Goal: Task Accomplishment & Management: Manage account settings

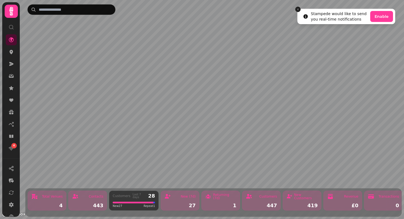
click at [297, 10] on line "Close toast" at bounding box center [298, 10] width 2 height 2
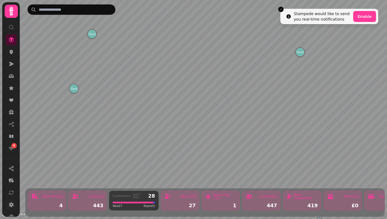
scroll to position [32, 0]
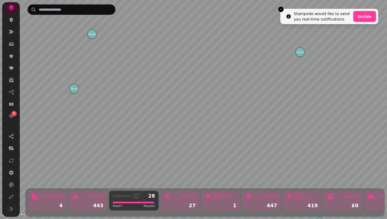
click at [7, 207] on button at bounding box center [11, 208] width 11 height 11
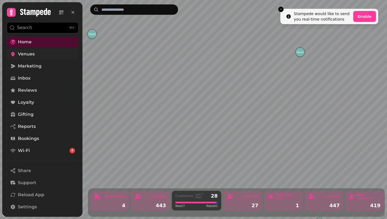
scroll to position [46, 0]
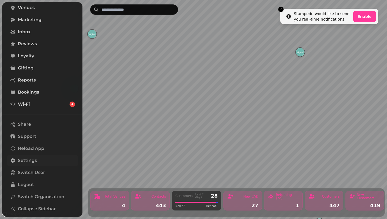
click at [35, 163] on span "Settings" at bounding box center [27, 160] width 19 height 7
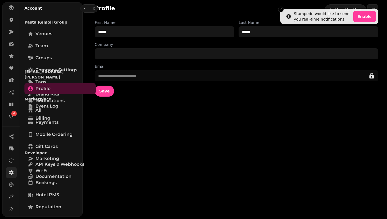
scroll to position [32, 0]
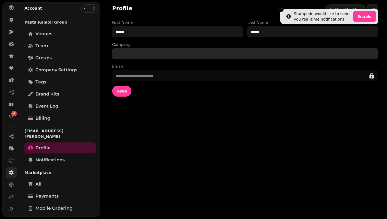
click at [138, 51] on input "Company" at bounding box center [245, 53] width 266 height 11
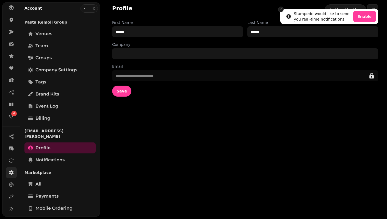
click at [281, 10] on icon "Close toast" at bounding box center [280, 9] width 3 height 3
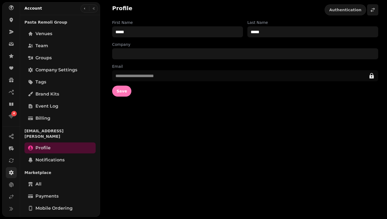
click at [120, 93] on span "Save" at bounding box center [121, 91] width 10 height 4
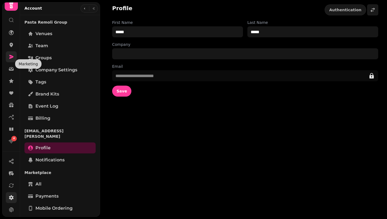
scroll to position [0, 0]
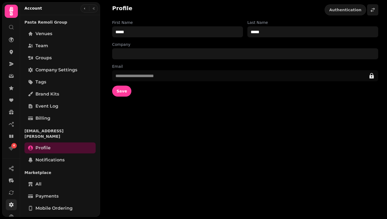
click at [10, 10] on icon at bounding box center [11, 11] width 4 height 9
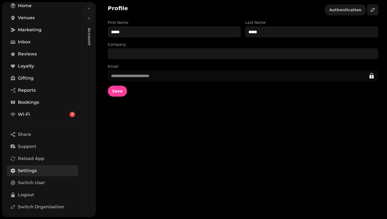
scroll to position [46, 0]
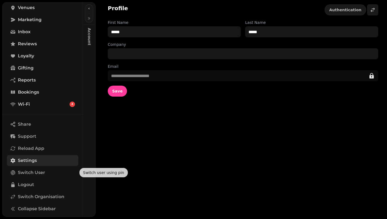
click at [35, 161] on span "Settings" at bounding box center [27, 160] width 19 height 7
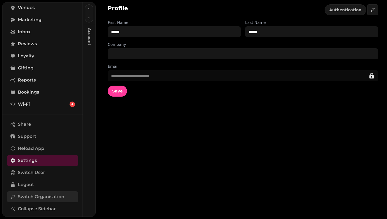
click at [35, 199] on span "Switch Organisation" at bounding box center [41, 197] width 46 height 7
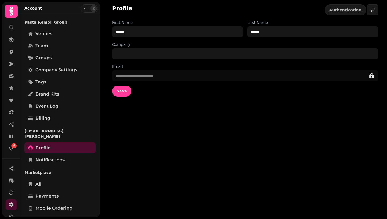
click at [92, 10] on icon "button" at bounding box center [93, 8] width 3 height 3
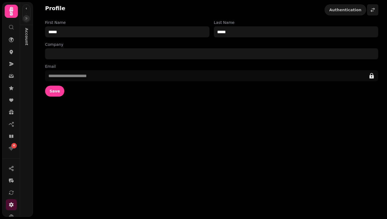
click at [25, 17] on icon "button" at bounding box center [26, 18] width 3 height 3
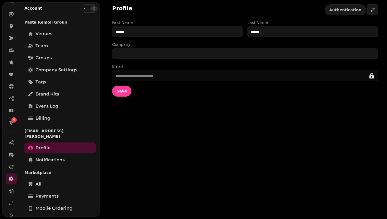
scroll to position [32, 0]
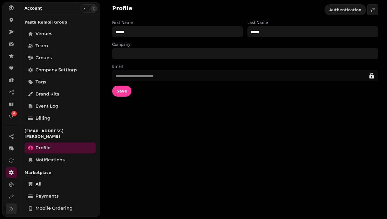
click at [8, 210] on button at bounding box center [11, 208] width 11 height 11
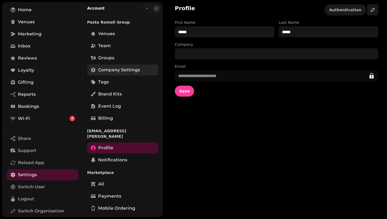
click at [111, 71] on span "Company settings" at bounding box center [119, 70] width 42 height 7
select select "**********"
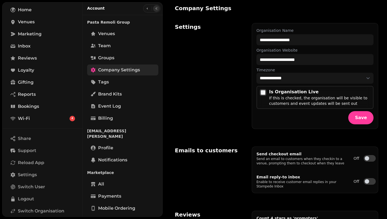
select select "**********"
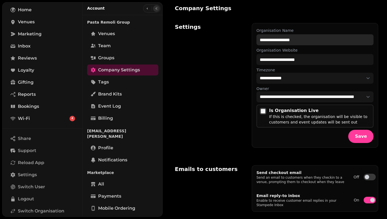
drag, startPoint x: 315, startPoint y: 42, endPoint x: 211, endPoint y: 34, distance: 104.9
click at [211, 34] on div "**********" at bounding box center [276, 85] width 203 height 138
type input "**********"
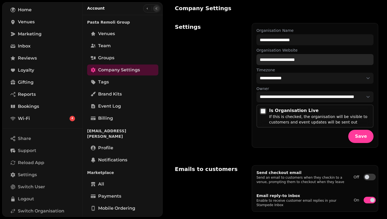
drag, startPoint x: 311, startPoint y: 60, endPoint x: 205, endPoint y: 57, distance: 105.5
click at [205, 57] on div "**********" at bounding box center [276, 85] width 203 height 138
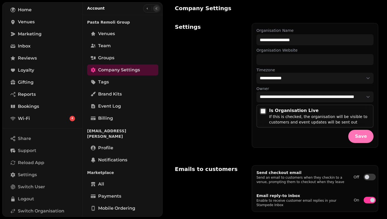
click at [355, 139] on button "Save" at bounding box center [360, 136] width 25 height 13
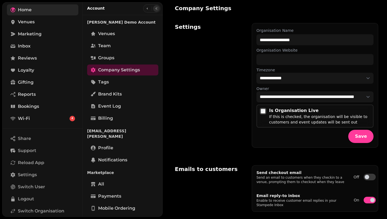
click at [18, 13] on link "Home" at bounding box center [42, 9] width 71 height 11
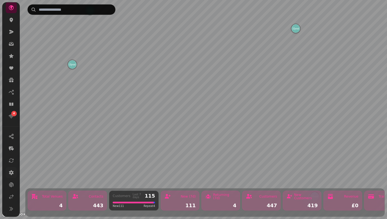
click at [11, 172] on icon at bounding box center [11, 172] width 5 height 5
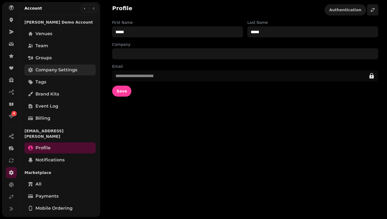
click at [57, 72] on span "Company settings" at bounding box center [56, 70] width 42 height 7
select select "**********"
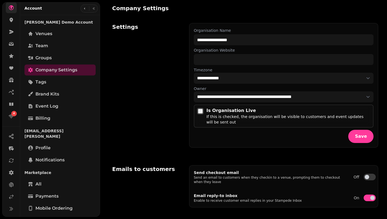
click at [11, 11] on link at bounding box center [11, 7] width 11 height 11
